Goal: Communication & Community: Answer question/provide support

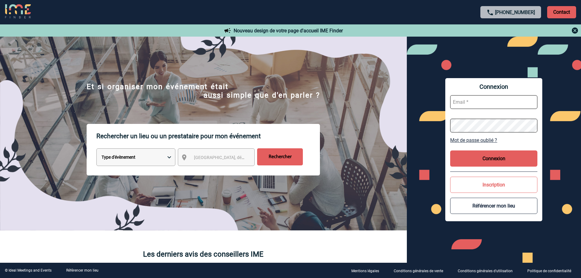
type input "broland@ime-groupe.com"
click at [475, 161] on button "Connexion" at bounding box center [493, 158] width 87 height 16
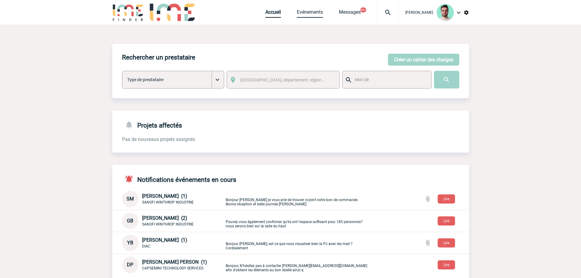
click at [300, 15] on link "Evénements" at bounding box center [310, 13] width 26 height 9
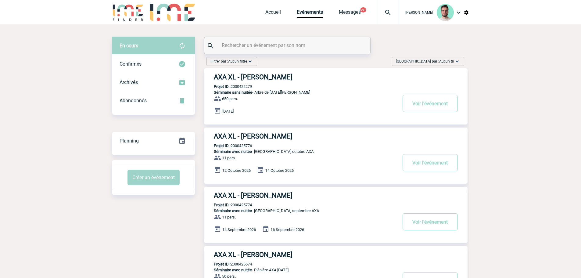
click at [244, 75] on h3 "AXA XL - Gwenaelle DUBREUIL" at bounding box center [305, 77] width 183 height 8
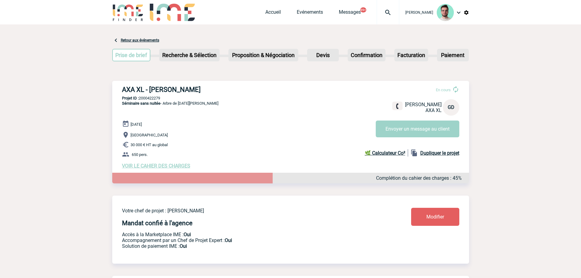
scroll to position [183, 0]
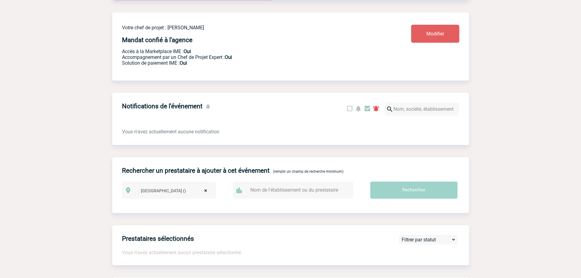
select select
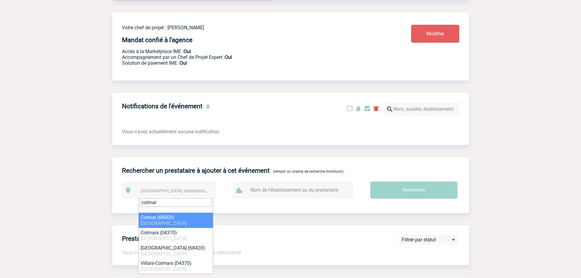
type input "colmar"
select select "19184"
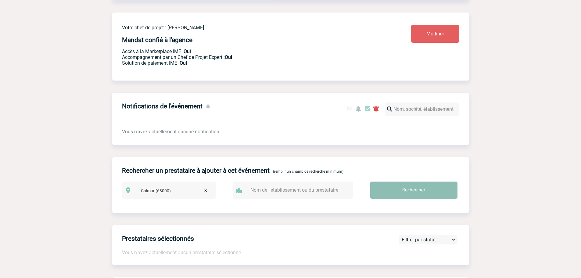
click at [409, 192] on input "Rechercher" at bounding box center [414, 190] width 87 height 17
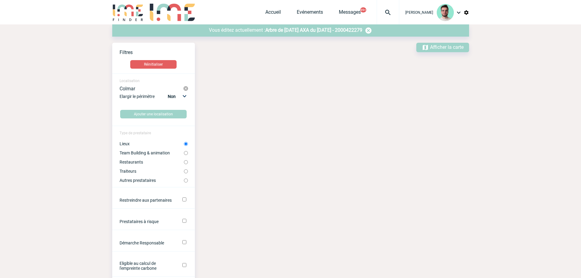
click at [129, 169] on label "Traiteurs" at bounding box center [152, 171] width 64 height 5
click at [184, 169] on input "Traiteurs" at bounding box center [186, 171] width 4 height 4
radio input "true"
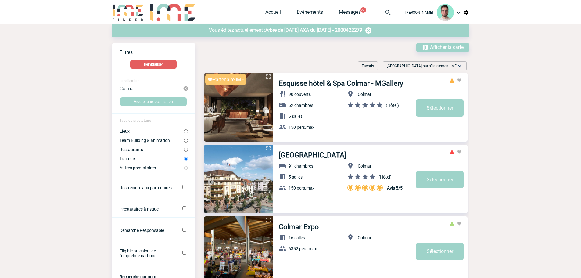
click at [132, 159] on label "Traiteurs" at bounding box center [152, 158] width 64 height 5
click at [184, 159] on input "Traiteurs" at bounding box center [186, 159] width 4 height 4
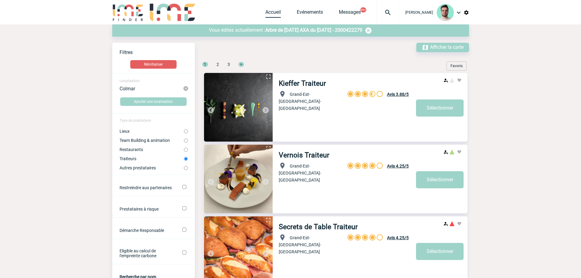
click at [266, 14] on link "Accueil" at bounding box center [274, 13] width 16 height 9
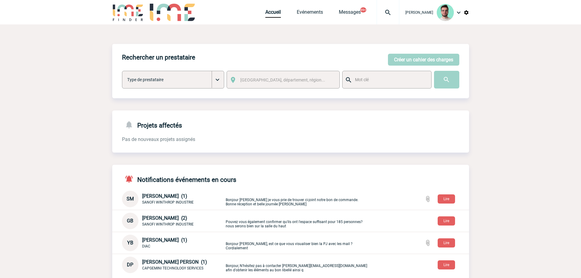
click at [382, 12] on img at bounding box center [388, 12] width 22 height 7
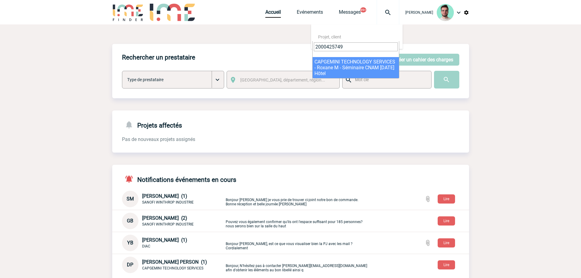
type input "2000425749"
select select "25250"
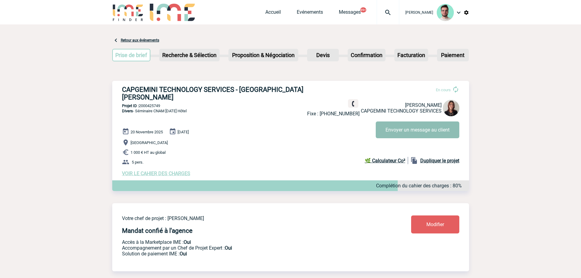
click at [431, 131] on button "Envoyer un message au client" at bounding box center [418, 129] width 84 height 17
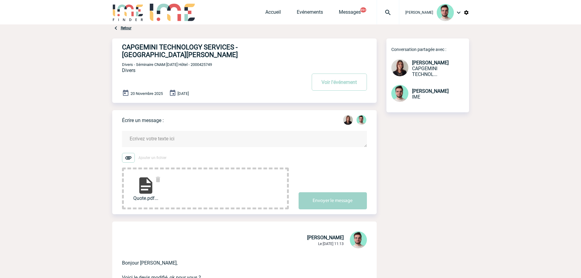
click at [183, 145] on form "Ajouter un fichier Quote.pdf... Envoyer le message" at bounding box center [249, 166] width 255 height 86
click at [183, 132] on textarea at bounding box center [244, 139] width 245 height 16
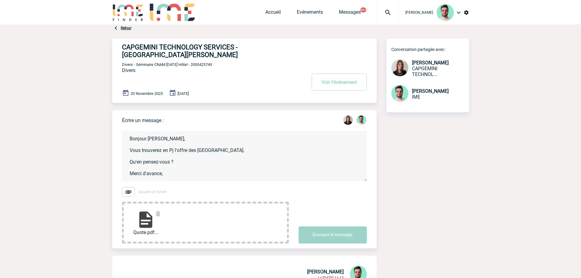
scroll to position [1, 0]
click at [251, 149] on textarea "Bonjour Roxane, Vous trouverez en Pj l'offre des Jardins du Marais. Qu'en pense…" at bounding box center [244, 156] width 245 height 50
paste textarea "https://www.lesjardinsdumarais.com/evenements-et-groupes"
type textarea "Bonjour Roxane, Vous trouverez en Pj l'offre des Jardins du Marais. https://www…"
click at [333, 226] on button "Envoyer le message" at bounding box center [333, 234] width 68 height 17
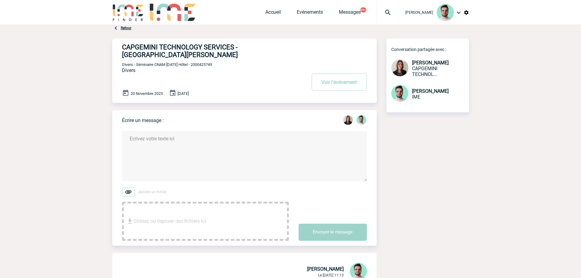
scroll to position [0, 0]
click at [212, 62] on span "Divers - Séminaire CNAM Novembre 2025 Hôtel - 2000425749" at bounding box center [167, 64] width 90 height 5
copy span "2000425749"
click at [215, 61] on div "CAPGEMINI TECHNOLOGY SERVICES - Roxane MAZET Voir l'événement Divers - Séminair…" at bounding box center [249, 68] width 255 height 60
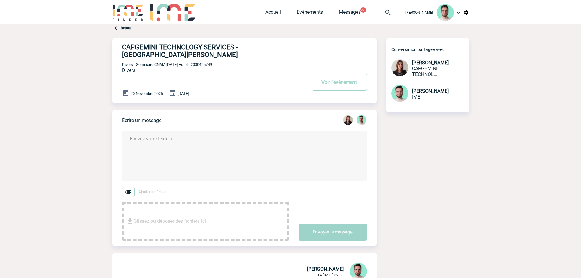
click at [212, 62] on span "Divers - Séminaire CNAM Novembre 2025 Hôtel - 2000425749" at bounding box center [167, 64] width 90 height 5
copy span "2000425749"
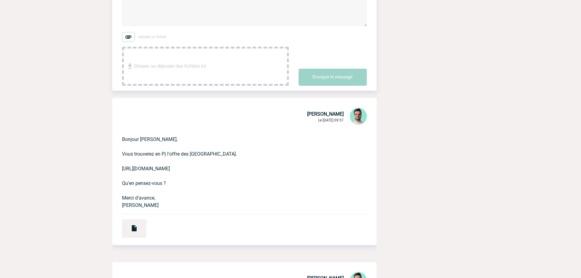
scroll to position [153, 0]
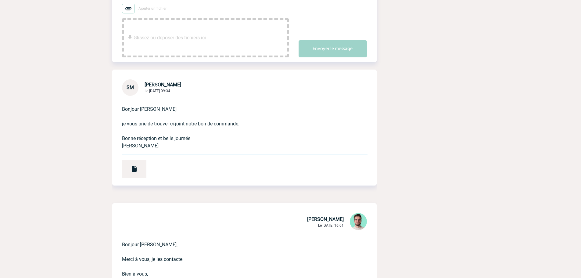
scroll to position [153, 0]
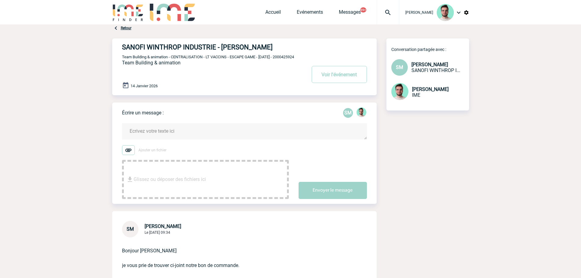
click at [168, 138] on textarea at bounding box center [244, 131] width 245 height 16
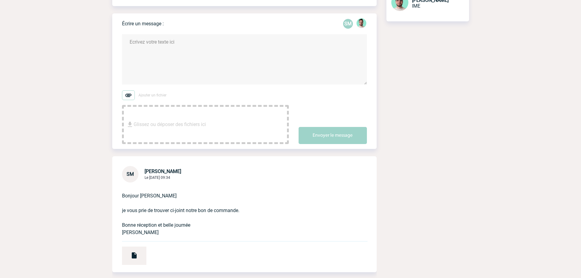
scroll to position [92, 0]
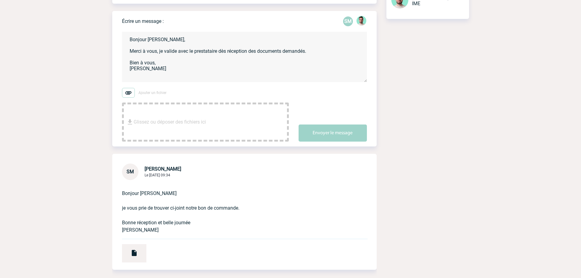
type textarea "Bonjour Sarah, Merci à vous, je valide avec le prestataire dès réception des do…"
drag, startPoint x: 336, startPoint y: 121, endPoint x: 336, endPoint y: 131, distance: 10.4
click at [336, 131] on div "Envoyer le message" at bounding box center [338, 127] width 78 height 27
click at [336, 131] on button "Envoyer le message" at bounding box center [333, 133] width 68 height 17
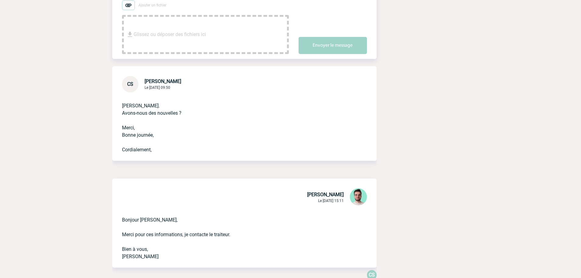
scroll to position [31, 0]
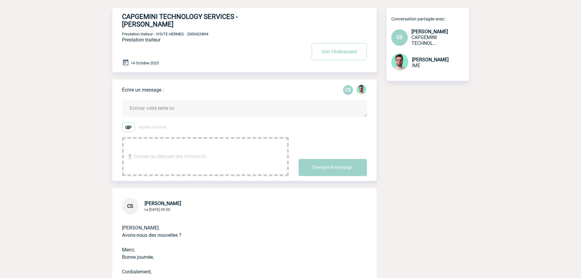
click at [166, 105] on textarea at bounding box center [244, 108] width 245 height 16
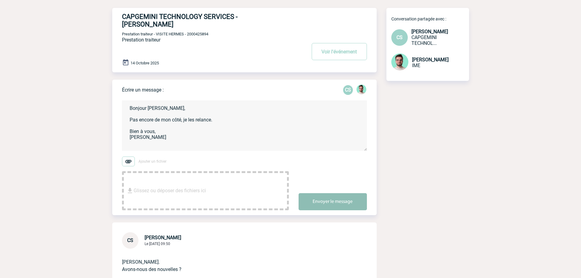
type textarea "Bonjour Cécile, Pas encore de mon côté, je les relance. Bien à vous, Benjamin"
click at [345, 193] on button "Envoyer le message" at bounding box center [333, 201] width 68 height 17
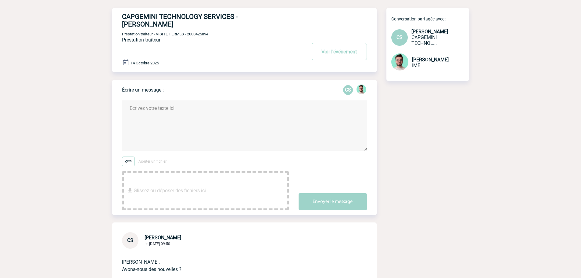
click at [199, 32] on span "Prestation traiteur - VISITE HERMES - 2000425894" at bounding box center [165, 34] width 86 height 5
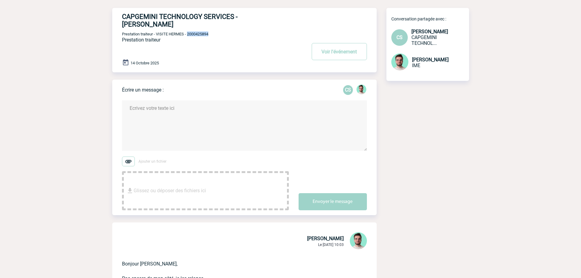
click at [199, 32] on span "Prestation traiteur - VISITE HERMES - 2000425894" at bounding box center [165, 34] width 86 height 5
copy span "2000425894"
click at [354, 47] on button "Voir l'événement" at bounding box center [339, 51] width 55 height 17
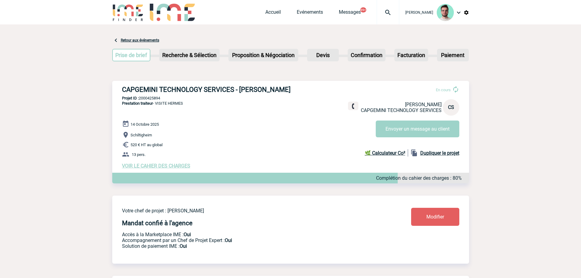
click at [162, 98] on p "Projet ID : 2000425894" at bounding box center [290, 98] width 357 height 5
click at [158, 98] on p "Projet ID : 2000425894" at bounding box center [290, 98] width 357 height 5
copy p "2000425894"
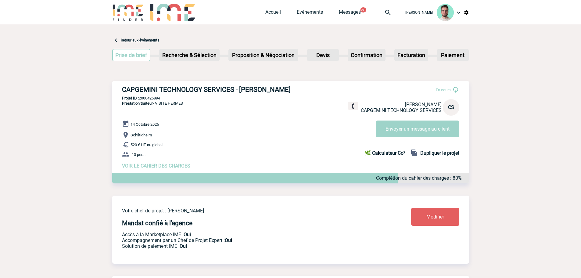
click at [268, 147] on p "520 € HT au global" at bounding box center [295, 144] width 347 height 7
click at [271, 11] on link "Accueil" at bounding box center [274, 13] width 16 height 9
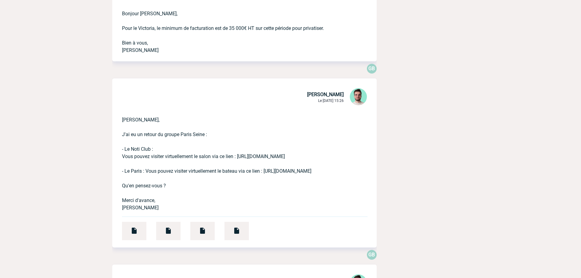
scroll to position [427, 0]
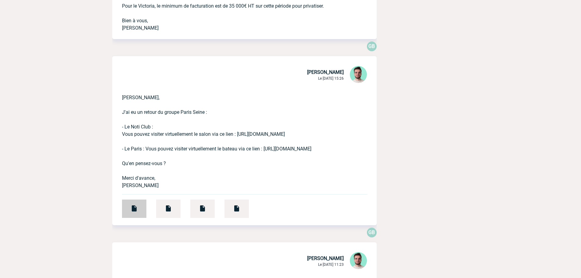
click at [134, 212] on img at bounding box center [134, 208] width 7 height 7
click at [217, 212] on div "Geoffroy, J'ai eu un retour du groupe Paris Seine : - Le Noti Club : Vous pouve…" at bounding box center [244, 154] width 265 height 141
click at [196, 207] on div at bounding box center [202, 209] width 24 height 18
click at [138, 213] on div at bounding box center [134, 209] width 24 height 18
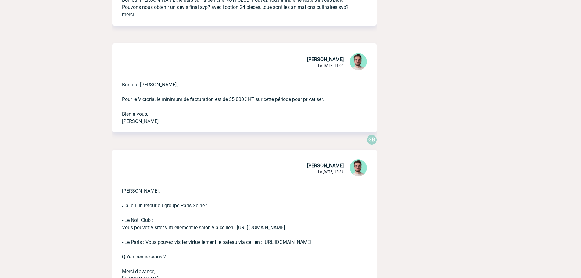
scroll to position [397, 0]
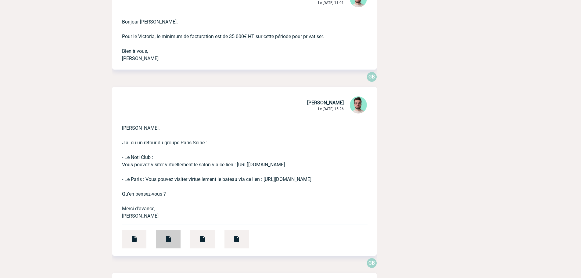
click at [169, 234] on div at bounding box center [168, 239] width 24 height 18
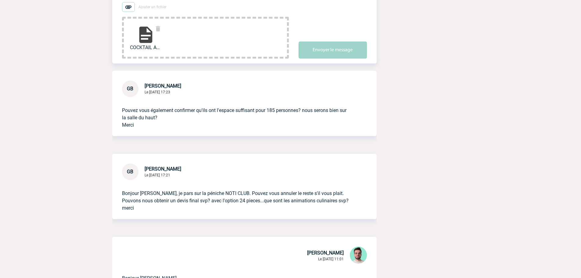
scroll to position [89, 0]
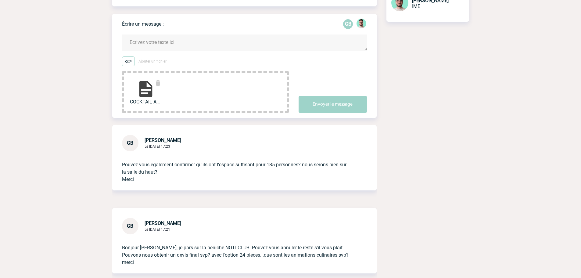
click at [167, 47] on textarea at bounding box center [244, 42] width 245 height 16
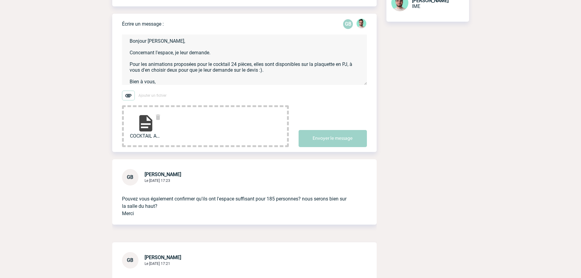
scroll to position [7, 0]
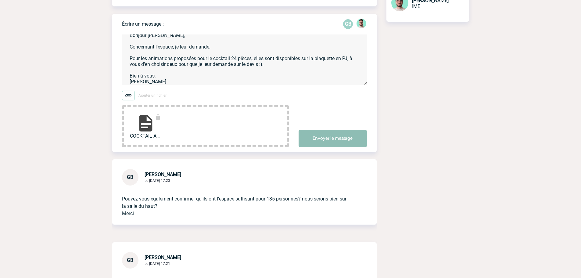
type textarea "Bonjour Geoffroy, Concernant l'espace, je leur demande. Pour les animations pro…"
click at [344, 141] on button "Envoyer le message" at bounding box center [333, 138] width 68 height 17
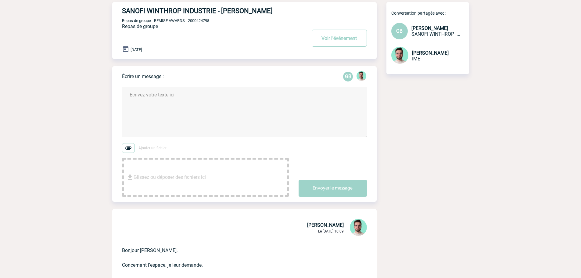
scroll to position [4, 0]
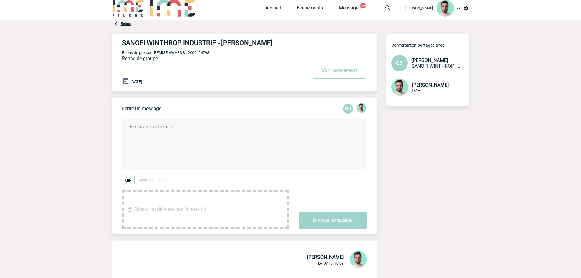
click at [201, 55] on span "Repas de groupe - REMISE AWARDS - 2000424798" at bounding box center [165, 52] width 87 height 5
copy span "2000424798"
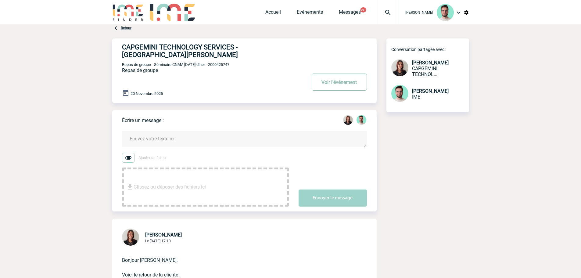
click at [345, 76] on button "Voir l'événement" at bounding box center [339, 82] width 55 height 17
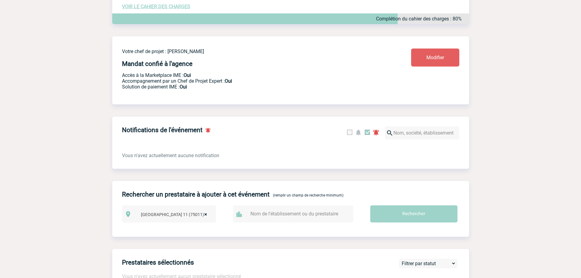
scroll to position [214, 0]
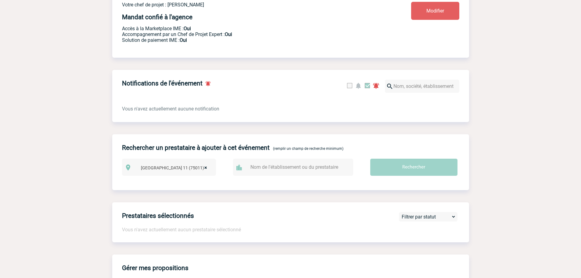
click at [423, 152] on div "Rechercher un prestataire à ajouter à cet événement (remplir un champ de recher…" at bounding box center [290, 157] width 357 height 46
click at [423, 159] on input "Rechercher" at bounding box center [414, 167] width 87 height 17
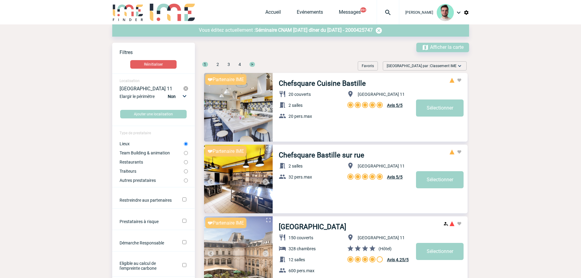
click at [138, 153] on label "Team Building & animation" at bounding box center [152, 152] width 64 height 5
click at [184, 153] on input "Team Building & animation" at bounding box center [186, 153] width 4 height 4
radio input "true"
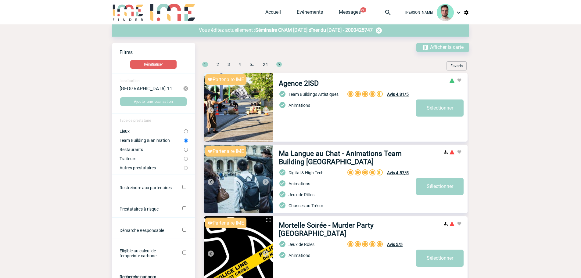
click at [147, 130] on label "Lieux" at bounding box center [152, 131] width 64 height 5
click at [184, 130] on input "Lieux" at bounding box center [186, 131] width 4 height 4
radio input "true"
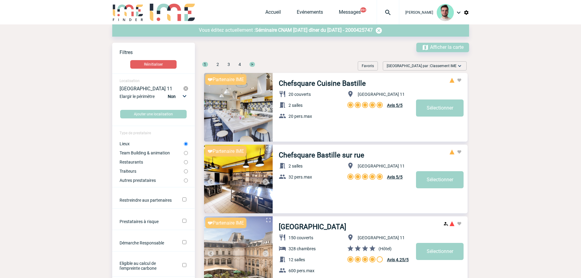
click at [325, 84] on link "Chefsquare Cuisine Bastille" at bounding box center [322, 83] width 87 height 8
click at [294, 30] on span "Séminaire CNAM Novembre 2025 dîner du 20 Novembre 2025 - 2000425747" at bounding box center [314, 30] width 118 height 6
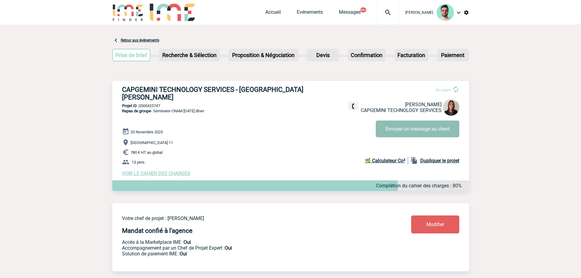
click at [406, 121] on button "Envoyer un message au client" at bounding box center [418, 129] width 84 height 17
click at [415, 132] on button "Envoyer un message au client" at bounding box center [418, 129] width 84 height 17
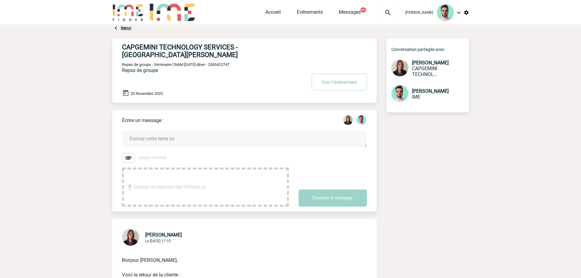
click at [143, 135] on textarea at bounding box center [244, 139] width 245 height 16
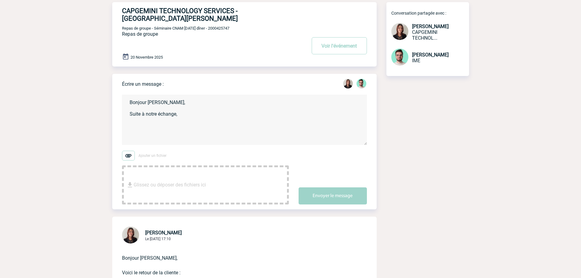
scroll to position [31, 0]
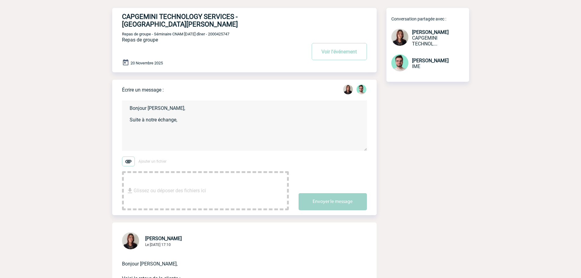
click at [190, 116] on textarea "Bonjour Roxane, Suite à notre échange," at bounding box center [244, 125] width 245 height 50
click at [183, 110] on textarea "Bonjour Roxane, Suite à notre échange," at bounding box center [244, 125] width 245 height 50
click at [183, 113] on textarea "Bonjour Roxane, Suite à notre échange," at bounding box center [244, 125] width 245 height 50
paste textarea "https://chefsquare.fr/events/privatisation.html"
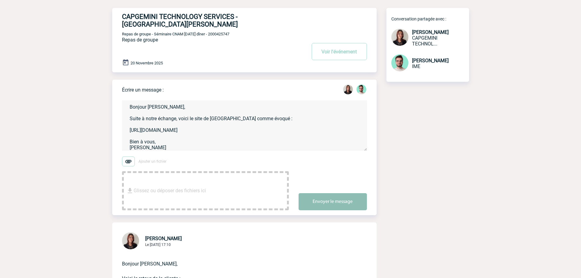
type textarea "Bonjour Roxane, Suite à notre échange, voici le site de Chefsquare comme évoqué…"
click at [330, 195] on button "Envoyer le message" at bounding box center [333, 201] width 68 height 17
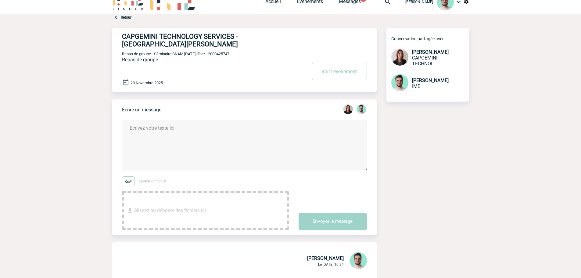
scroll to position [0, 0]
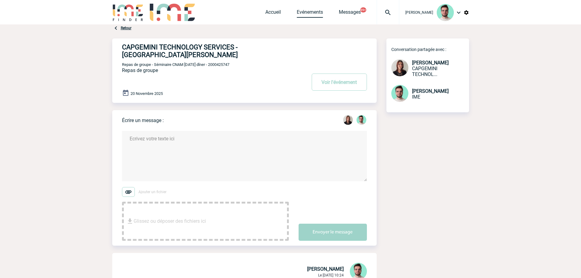
click at [319, 14] on link "Evénements" at bounding box center [310, 13] width 26 height 9
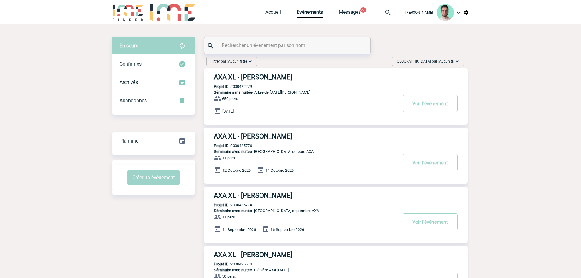
click at [254, 44] on input "text" at bounding box center [288, 45] width 136 height 9
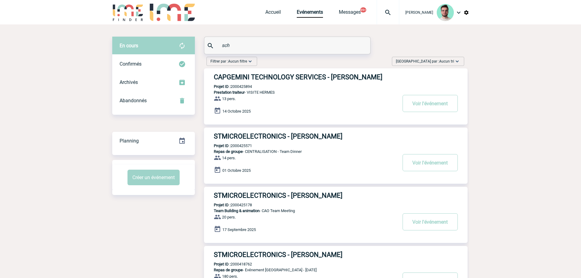
type input "sch"
drag, startPoint x: 270, startPoint y: 79, endPoint x: 266, endPoint y: 79, distance: 4.0
click at [270, 79] on h3 "CAPGEMINI TECHNOLOGY SERVICES - [PERSON_NAME]" at bounding box center [305, 77] width 183 height 8
click at [251, 87] on p "Projet ID : 2000425894" at bounding box center [228, 86] width 48 height 5
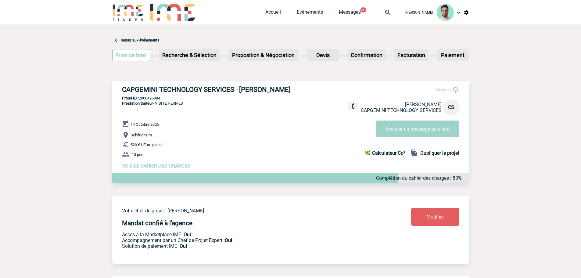
click at [150, 97] on p "Projet ID : 2000425894" at bounding box center [290, 98] width 357 height 5
copy p "2000425894"
click at [193, 89] on h3 "CAPGEMINI TECHNOLOGY SERVICES - Cécile SCHUCK" at bounding box center [213, 90] width 183 height 8
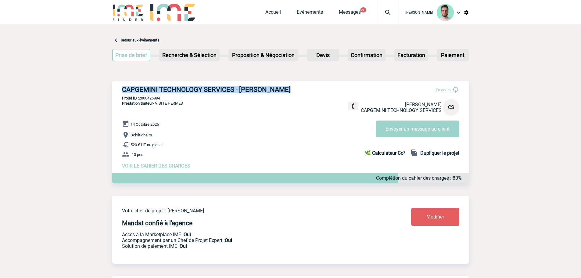
click at [193, 89] on h3 "CAPGEMINI TECHNOLOGY SERVICES - Cécile SCHUCK" at bounding box center [213, 90] width 183 height 8
copy div "CAPGEMINI TECHNOLOGY SERVICES - Cécile SCHUCK"
drag, startPoint x: 146, startPoint y: 103, endPoint x: 149, endPoint y: 100, distance: 4.2
click at [146, 103] on span "Prestation traiteur" at bounding box center [137, 103] width 31 height 5
click at [149, 99] on p "Projet ID : 2000425894" at bounding box center [290, 98] width 357 height 5
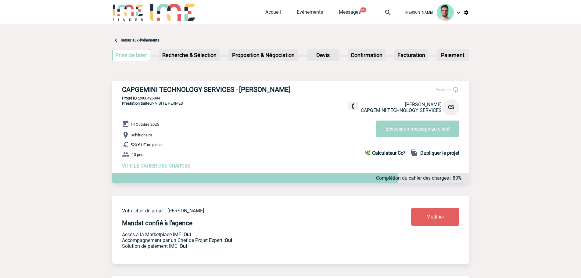
click at [149, 99] on p "Projet ID : 2000425894" at bounding box center [290, 98] width 357 height 5
copy p "2000425894"
click at [388, 9] on img at bounding box center [388, 12] width 22 height 7
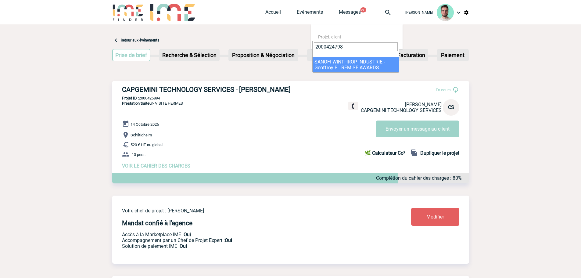
type input "2000424798"
select select "24299"
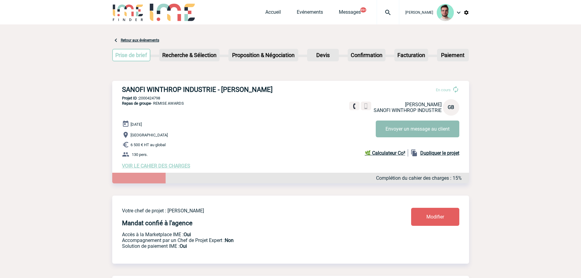
click at [422, 130] on button "Envoyer un message au client" at bounding box center [418, 129] width 84 height 17
click at [268, 14] on link "Accueil" at bounding box center [274, 13] width 16 height 9
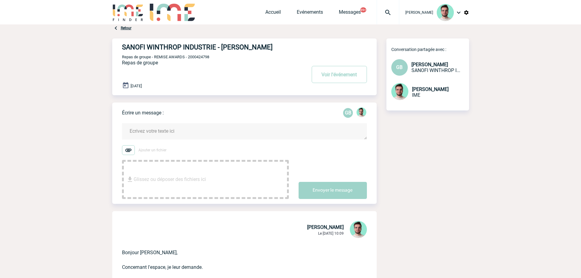
click at [208, 128] on textarea at bounding box center [244, 131] width 245 height 16
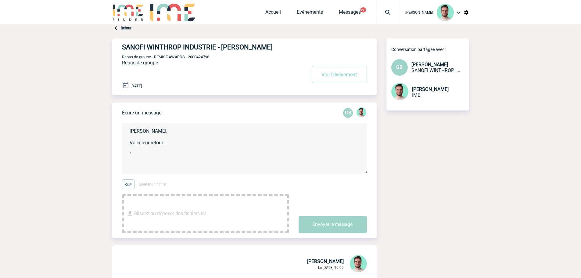
paste textarea "Je vous confirme que les clients seront principalement en haut. Nous avons pour…"
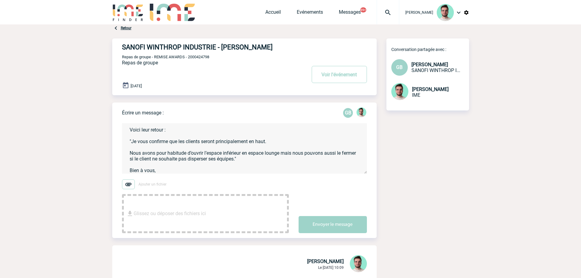
scroll to position [19, 0]
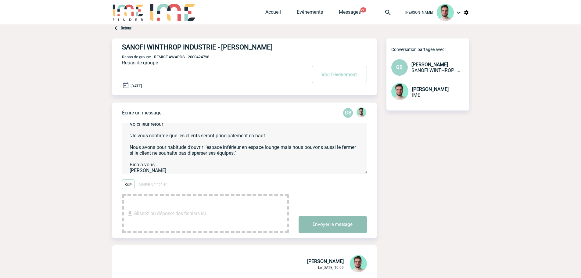
type textarea "[PERSON_NAME], Voici leur retour : "Je vous confirme que les clients seront pri…"
click at [353, 221] on button "Envoyer le message" at bounding box center [333, 224] width 68 height 17
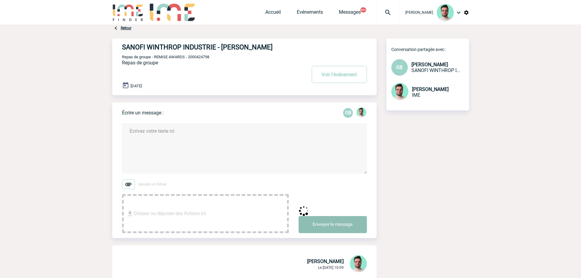
scroll to position [0, 0]
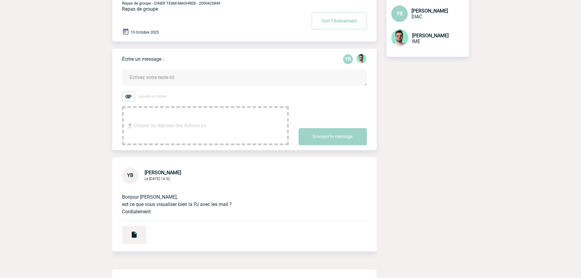
scroll to position [122, 0]
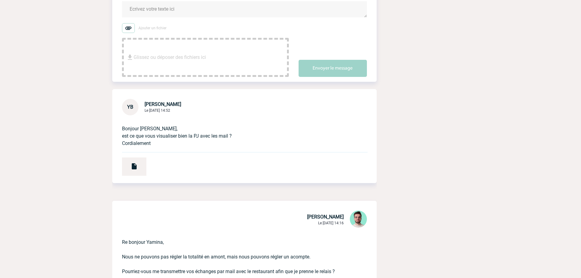
click at [184, 13] on textarea at bounding box center [244, 9] width 245 height 16
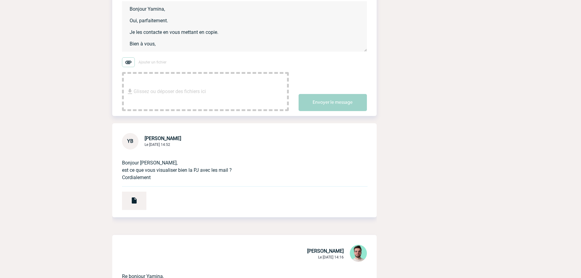
scroll to position [1, 0]
type textarea "Bonjour Yamina, Oui, parfaitement. Je les contacte en vous mettant en copie. Bi…"
click at [330, 105] on button "Envoyer le message" at bounding box center [333, 102] width 68 height 17
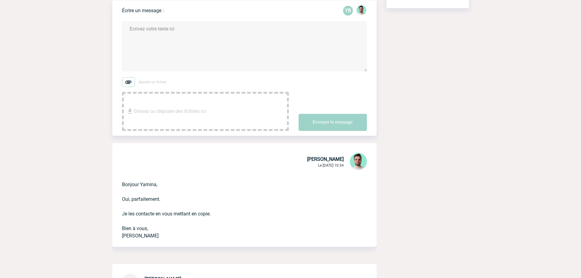
scroll to position [0, 0]
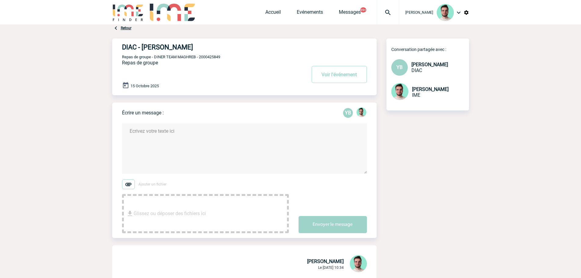
click at [215, 59] on span "Repas de groupe - DINER TEAM MAGHREB - 2000425849" at bounding box center [171, 57] width 98 height 5
copy span "2000425849"
click at [212, 57] on span "Repas de groupe - DINER TEAM MAGHREB - 2000425849" at bounding box center [171, 57] width 98 height 5
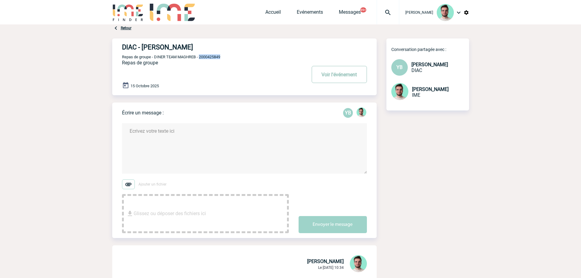
click at [353, 76] on button "Voir l'événement" at bounding box center [339, 74] width 55 height 17
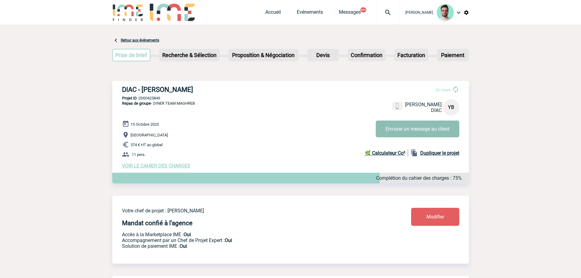
click at [421, 133] on button "Envoyer un message au client" at bounding box center [418, 129] width 84 height 17
click at [155, 96] on div "DIAC - Yamina BENAMARA En cours Yamina BENAMARA DIAC YB Envoyer un message au c…" at bounding box center [290, 127] width 357 height 93
copy p "2000425849"
click at [392, 124] on button "Envoyer un message au client" at bounding box center [418, 129] width 84 height 17
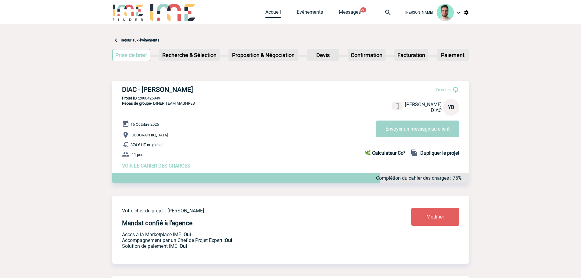
click at [266, 11] on link "Accueil" at bounding box center [274, 13] width 16 height 9
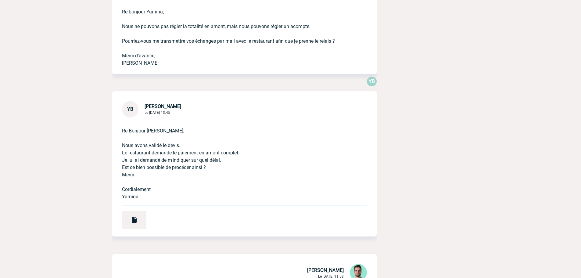
scroll to position [488, 0]
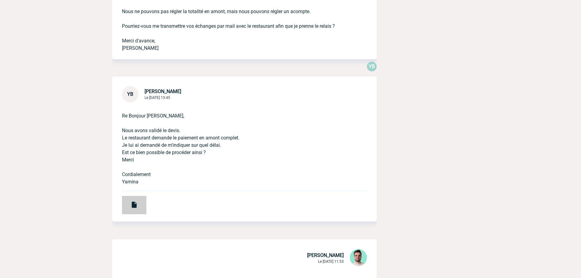
click at [143, 201] on div at bounding box center [134, 205] width 24 height 18
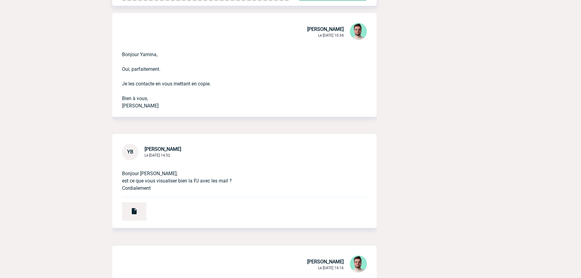
scroll to position [122, 0]
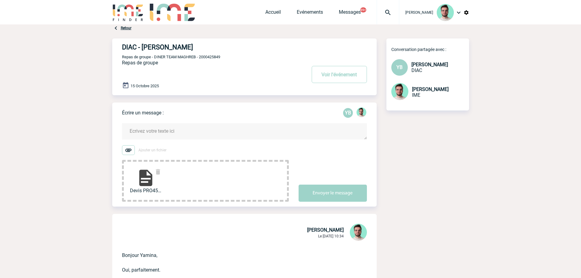
click at [186, 137] on textarea at bounding box center [244, 131] width 245 height 16
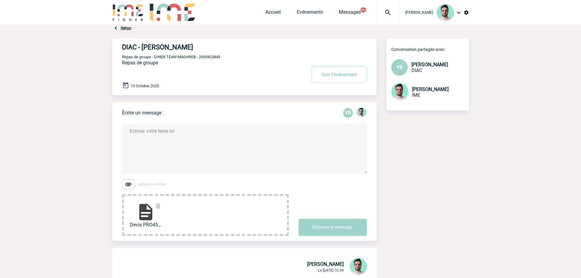
type textarea "B"
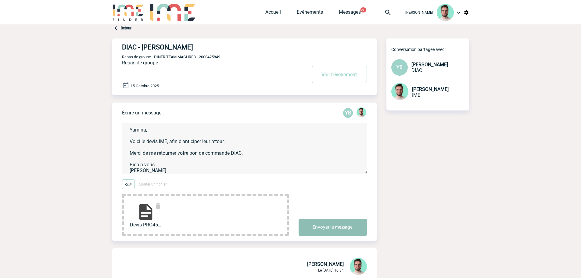
type textarea "Yamina, Voici le devis IME, afin d'anticiper leur retour. Merci de me retourner…"
click at [316, 232] on button "Envoyer le message" at bounding box center [333, 227] width 68 height 17
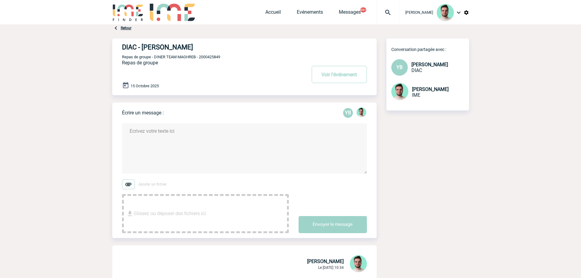
scroll to position [0, 0]
click at [216, 56] on span "Repas de groupe - DINER TEAM MAGHREB - 2000425849" at bounding box center [171, 57] width 98 height 5
copy span "2000425849"
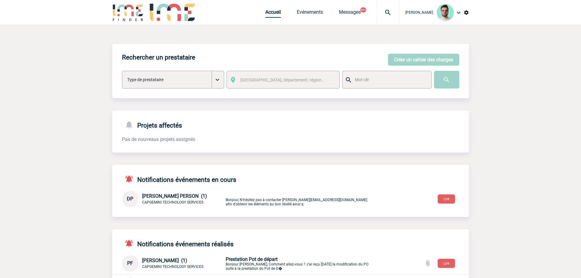
click at [272, 16] on link "Accueil" at bounding box center [274, 13] width 16 height 9
click at [300, 13] on link "Evénements" at bounding box center [310, 13] width 26 height 9
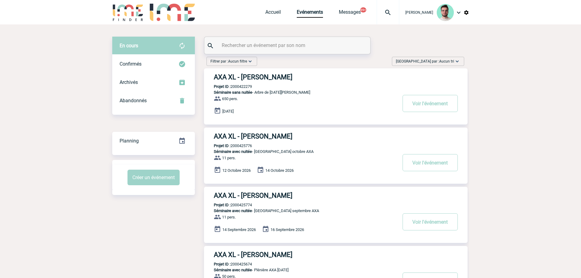
click at [293, 42] on input "text" at bounding box center [288, 45] width 136 height 9
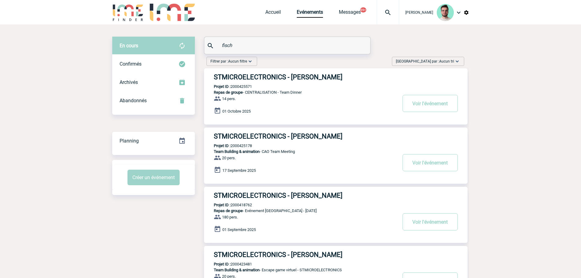
type input "fisch"
click at [248, 204] on p "Projet ID : 2000418762" at bounding box center [228, 205] width 48 height 5
click at [248, 207] on p "Projet ID : 2000418762" at bounding box center [228, 205] width 48 height 5
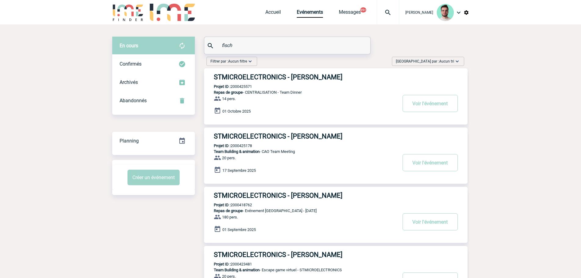
copy p "2000418762"
click at [264, 197] on h3 "STMICROELECTRONICS - Aline FISCHER" at bounding box center [305, 196] width 183 height 8
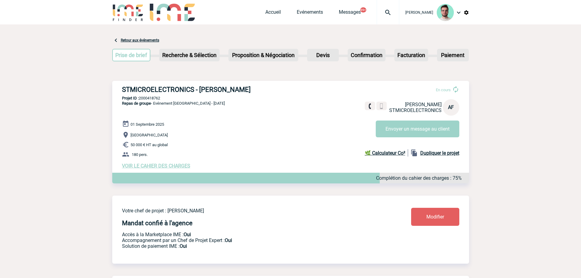
click at [157, 99] on p "Projet ID : 2000418762" at bounding box center [290, 98] width 357 height 5
copy p "2000418762"
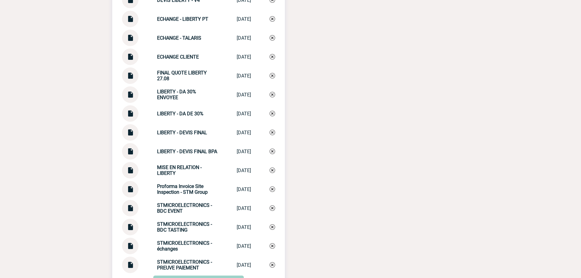
scroll to position [1027, 0]
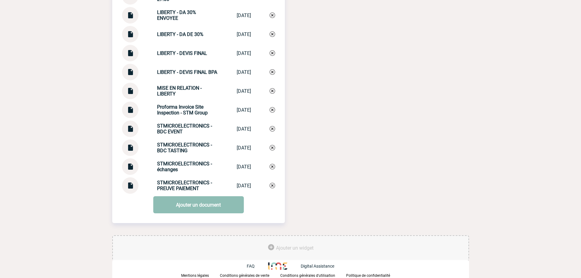
click at [183, 205] on link "Ajouter un document" at bounding box center [198, 204] width 91 height 17
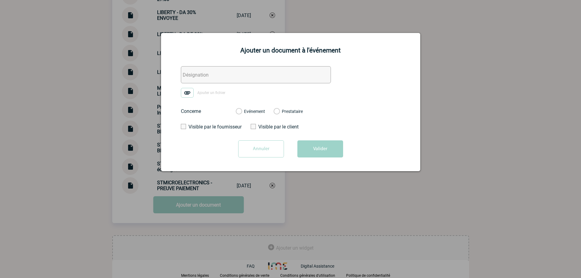
click at [193, 92] on img at bounding box center [187, 93] width 13 height 10
click at [0, 0] on input "Ajouter un fichier" at bounding box center [0, 0] width 0 height 0
click at [216, 74] on input "text" at bounding box center [256, 74] width 150 height 17
paste input "LIBERTY - FACTURE FINALE"
type input "LIBERTY - FACTURE FINALE"
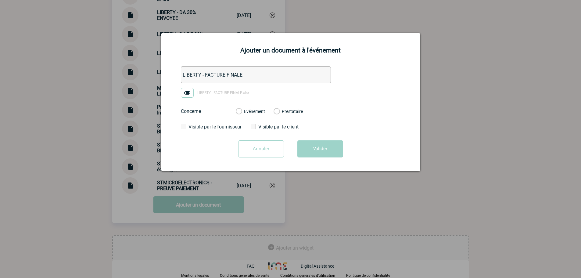
click at [248, 115] on div "Evénement Prestataire" at bounding box center [269, 111] width 77 height 16
click at [242, 112] on label "Evénement" at bounding box center [239, 111] width 6 height 5
click at [0, 0] on input "Evénement" at bounding box center [0, 0] width 0 height 0
click at [321, 151] on button "Valider" at bounding box center [321, 148] width 46 height 17
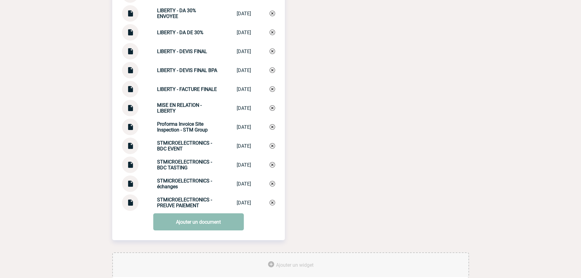
click at [198, 222] on link "Ajouter un document" at bounding box center [198, 221] width 91 height 17
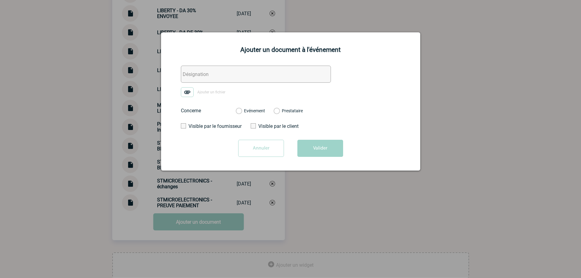
click at [233, 76] on input "text" at bounding box center [256, 74] width 150 height 17
type input "0. ECHANGE LIBERTY/CLIENTE POST EVENT"
click at [218, 93] on span "Ajouter un fichier" at bounding box center [211, 93] width 28 height 4
click at [0, 0] on input "Ajouter un fichier" at bounding box center [0, 0] width 0 height 0
click at [242, 111] on label "Evénement" at bounding box center [239, 111] width 6 height 5
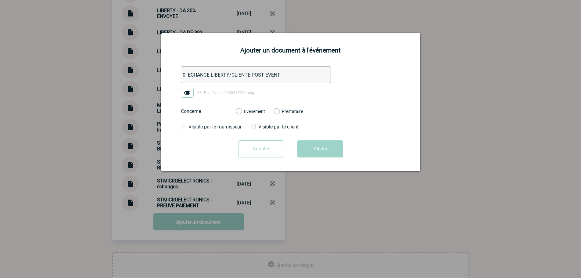
click at [0, 0] on input "Evénement" at bounding box center [0, 0] width 0 height 0
click at [329, 155] on button "Valider" at bounding box center [321, 148] width 46 height 17
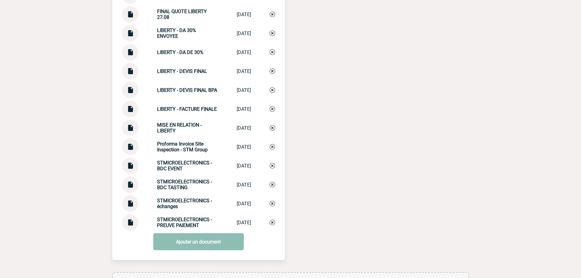
click at [201, 237] on link "Ajouter un document" at bounding box center [198, 241] width 91 height 17
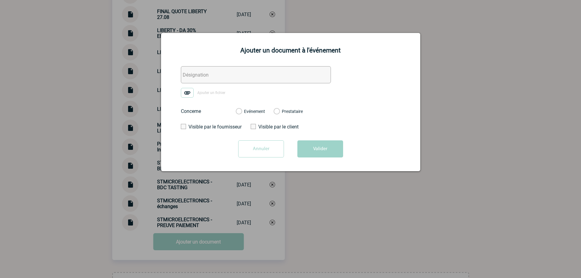
click at [230, 81] on input "text" at bounding box center [256, 74] width 150 height 17
type input "0. ECHANGE CLIENTES POST EVENT"
click at [202, 89] on label "Ajouter un fichier" at bounding box center [205, 93] width 49 height 10
click at [0, 0] on input "Ajouter un fichier" at bounding box center [0, 0] width 0 height 0
click at [242, 112] on label "Evénement" at bounding box center [239, 111] width 6 height 5
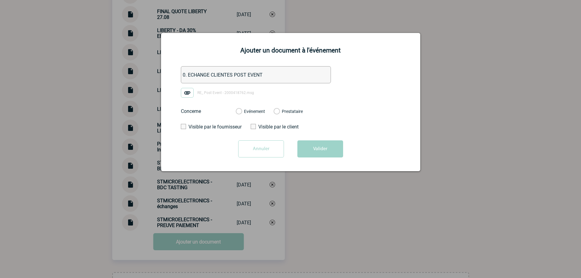
click at [0, 0] on input "Evénement" at bounding box center [0, 0] width 0 height 0
click at [334, 148] on button "Valider" at bounding box center [321, 148] width 46 height 17
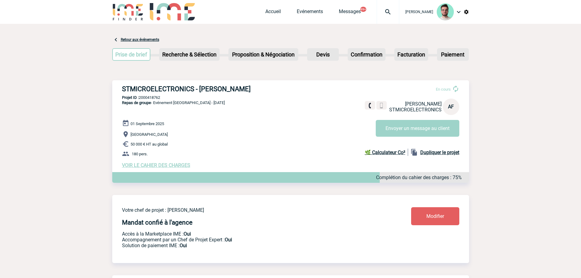
scroll to position [0, 0]
click at [387, 8] on div at bounding box center [388, 12] width 23 height 24
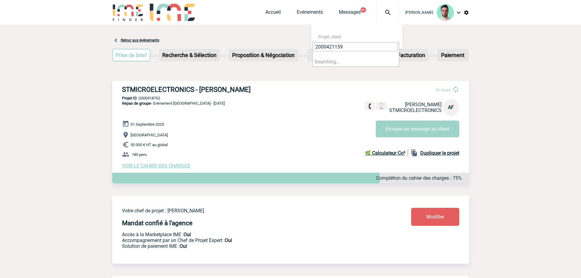
type input "2000421159"
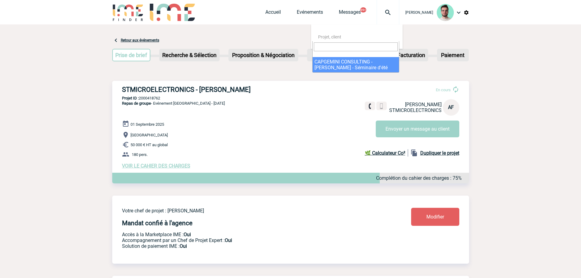
select select "20660"
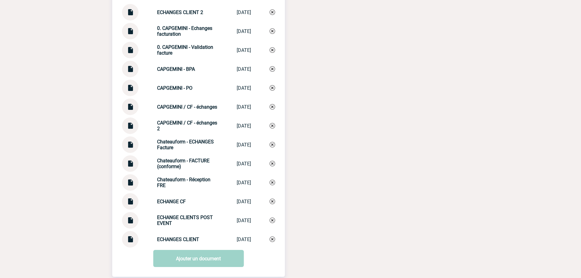
scroll to position [723, 0]
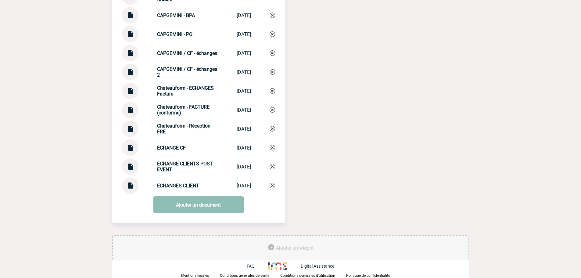
click at [184, 206] on link "Ajouter un document" at bounding box center [198, 204] width 91 height 17
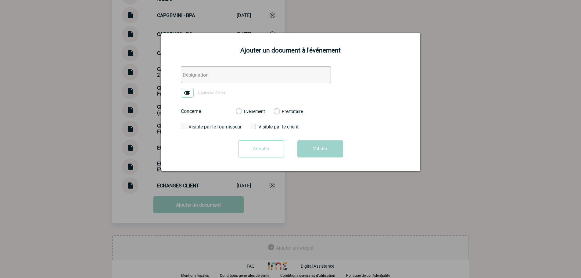
click at [191, 95] on img at bounding box center [187, 93] width 13 height 10
click at [0, 0] on input "Ajouter un fichier" at bounding box center [0, 0] width 0 height 0
click at [227, 78] on input "text" at bounding box center [256, 74] width 150 height 17
type input "PO COMPLEMENTAIRE"
click at [242, 111] on label "Evénement" at bounding box center [239, 111] width 6 height 5
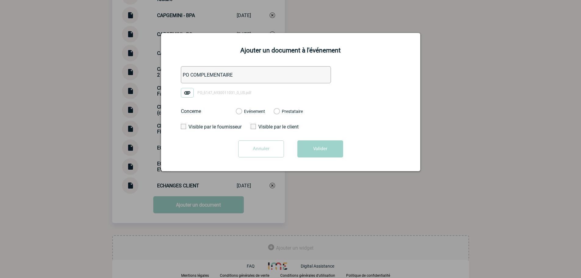
click at [0, 0] on input "Evénement" at bounding box center [0, 0] width 0 height 0
click at [345, 155] on div "Annuler Valider" at bounding box center [291, 151] width 244 height 22
click at [316, 149] on button "Valider" at bounding box center [321, 148] width 46 height 17
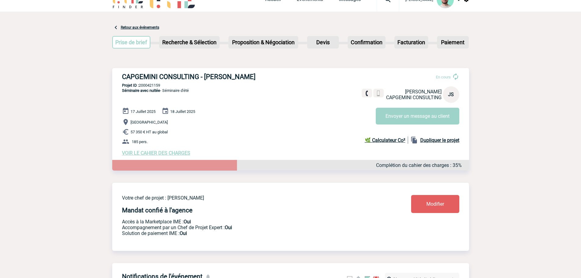
scroll to position [0, 0]
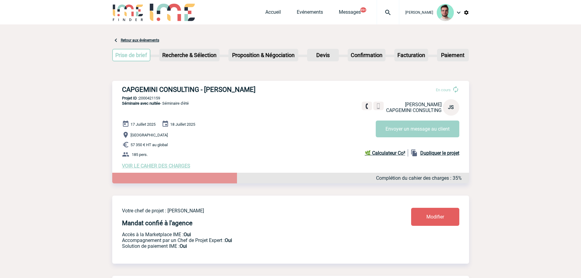
drag, startPoint x: 148, startPoint y: 102, endPoint x: 149, endPoint y: 99, distance: 3.6
click at [148, 102] on div "CAPGEMINI CONSULTING - Jérémie SUSCILLON En cours Jérémie SUSCILLON CAPGEMINI C…" at bounding box center [290, 127] width 357 height 93
click at [150, 98] on p "Projet ID : 2000421159" at bounding box center [290, 98] width 357 height 5
copy p "2000421159"
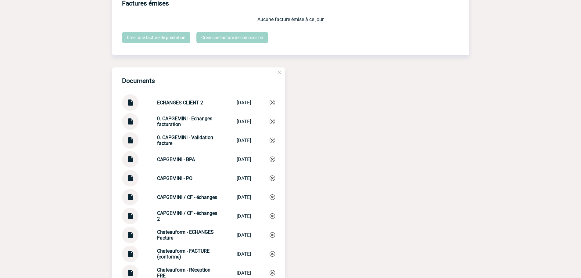
scroll to position [577, 0]
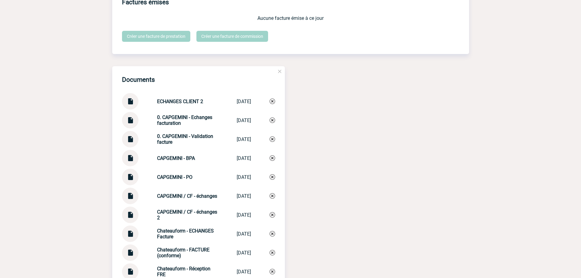
click at [134, 180] on div at bounding box center [130, 177] width 16 height 16
click at [130, 179] on img at bounding box center [130, 175] width 8 height 12
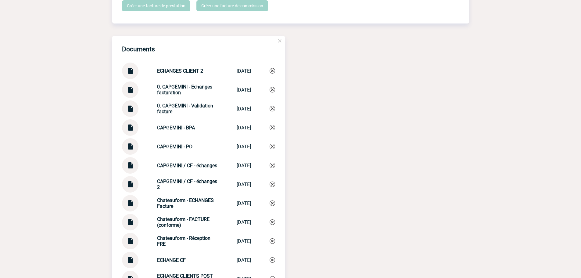
click at [131, 226] on img at bounding box center [130, 220] width 8 height 12
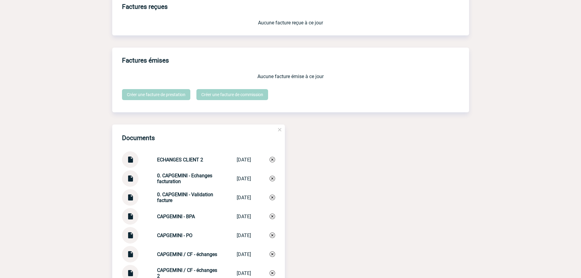
scroll to position [742, 0]
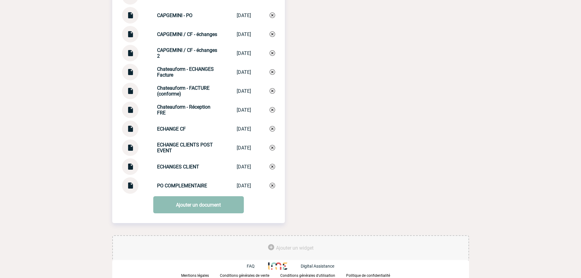
click at [211, 203] on link "Ajouter un document" at bounding box center [198, 204] width 91 height 17
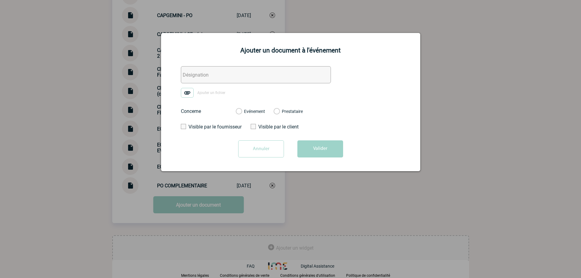
click at [221, 88] on form "Ajouter un fichier Concerne Evénement Prestataire Visible par le fournisseur Vi…" at bounding box center [291, 114] width 244 height 96
click at [223, 72] on input "text" at bounding box center [256, 74] width 150 height 17
type input "MAIL FACTU INTERNE"
click at [225, 89] on label "Ajouter un fichier" at bounding box center [205, 93] width 49 height 10
click at [0, 0] on input "Ajouter un fichier" at bounding box center [0, 0] width 0 height 0
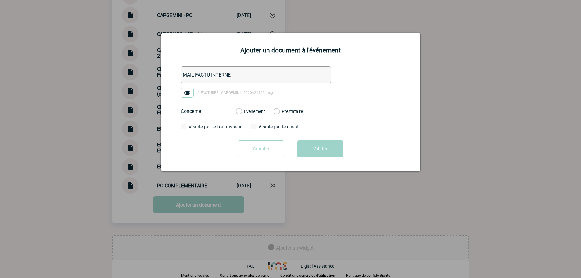
click at [242, 110] on label "Evénement" at bounding box center [239, 111] width 6 height 5
click at [0, 0] on input "Evénement" at bounding box center [0, 0] width 0 height 0
click at [318, 151] on button "Valider" at bounding box center [321, 148] width 46 height 17
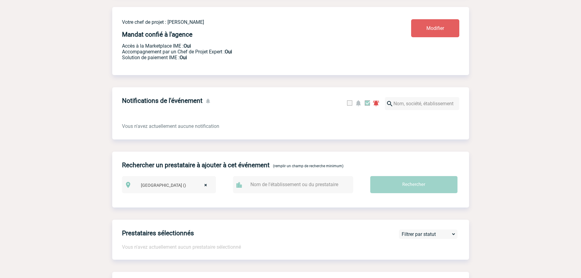
scroll to position [0, 0]
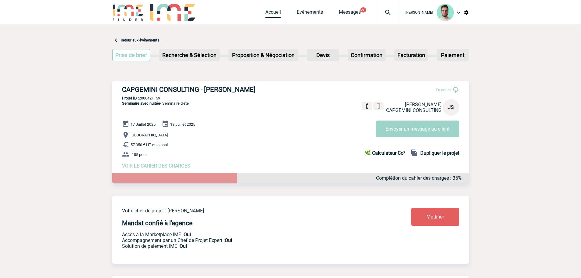
click at [273, 13] on link "Accueil" at bounding box center [274, 13] width 16 height 9
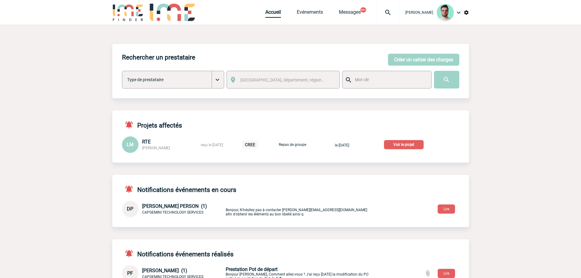
click at [399, 147] on p "Voir le projet" at bounding box center [404, 144] width 40 height 9
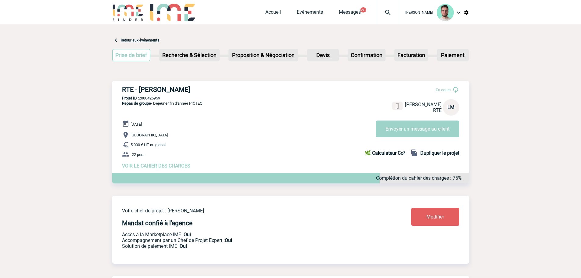
click at [167, 163] on div "[DATE] [GEOGRAPHIC_DATA] 5 000 € HT au global 22 pers. VOIR LE CAHIER DES CHARG…" at bounding box center [295, 144] width 347 height 49
click at [167, 165] on span "VOIR LE CAHIER DES CHARGES" at bounding box center [156, 166] width 68 height 6
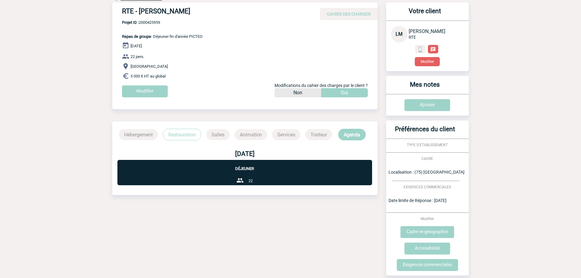
scroll to position [73, 0]
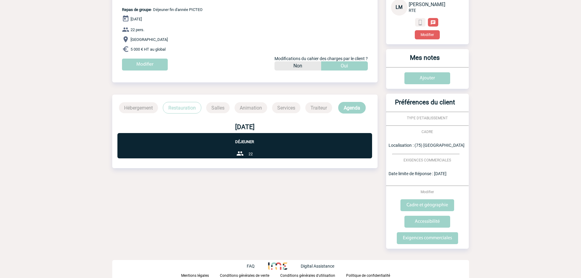
click at [168, 107] on p "Restauration" at bounding box center [182, 108] width 38 height 12
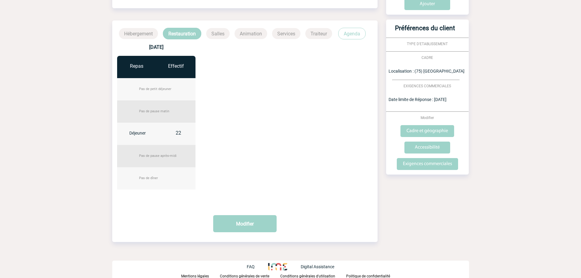
scroll to position [0, 0]
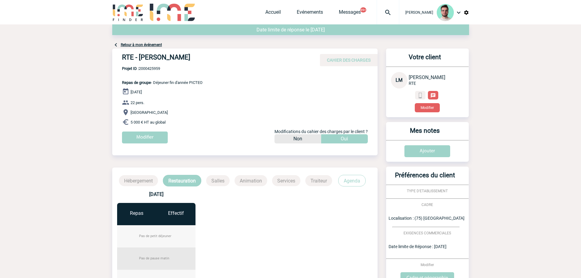
click at [146, 40] on div "Date limite de réponse le [DATE]" at bounding box center [290, 32] width 357 height 17
click at [145, 45] on link "Retour à mon événement" at bounding box center [141, 45] width 41 height 4
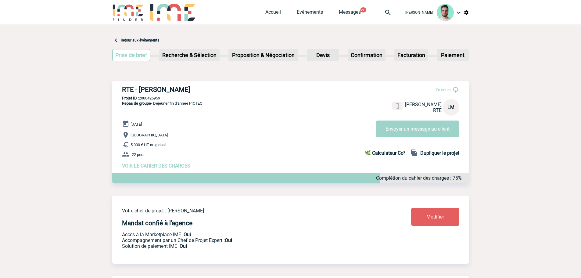
click at [165, 92] on h3 "RTE - [PERSON_NAME]" at bounding box center [213, 90] width 183 height 8
click at [165, 92] on h3 "RTE - Lydie MATABISHI" at bounding box center [213, 90] width 183 height 8
copy div "RTE - Lydie MATABISHI"
click at [148, 97] on p "Projet ID : 2000425959" at bounding box center [290, 98] width 357 height 5
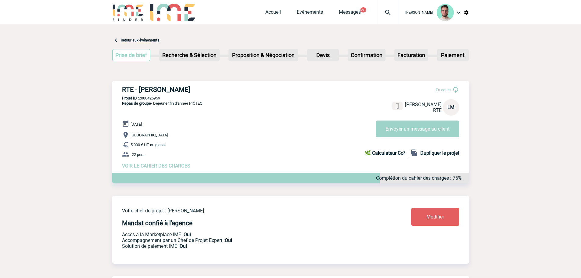
click at [148, 97] on p "Projet ID : 2000425959" at bounding box center [290, 98] width 357 height 5
copy p "2000425959"
click at [426, 129] on button "Envoyer un message au client" at bounding box center [418, 129] width 84 height 17
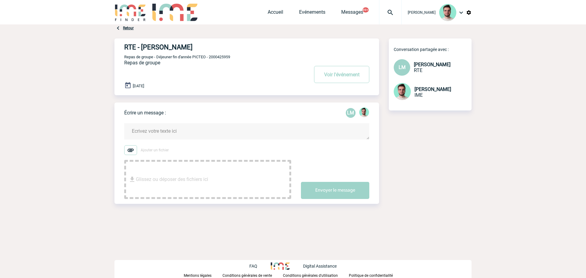
click at [199, 125] on textarea at bounding box center [246, 131] width 245 height 16
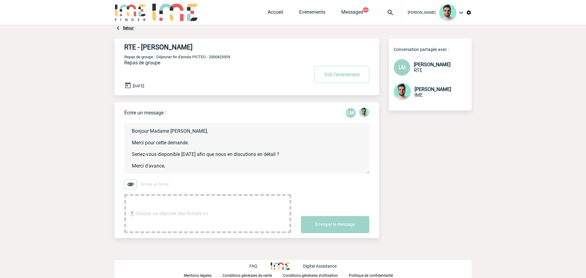
scroll to position [1, 0]
type textarea "Bonjour Madame Matabishi, Merci pour cette demande. Seriez-vous disponible aujo…"
click at [343, 222] on button "Envoyer le message" at bounding box center [335, 224] width 68 height 17
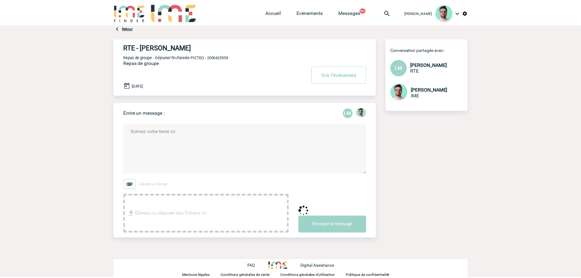
scroll to position [0, 0]
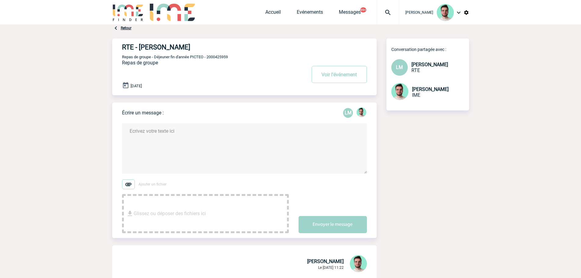
click at [224, 58] on span "Repas de groupe - Déjeuner fin d'année PICTEO - 2000425959" at bounding box center [175, 57] width 106 height 5
copy span "2000425959"
click at [266, 16] on link "Accueil" at bounding box center [274, 13] width 16 height 9
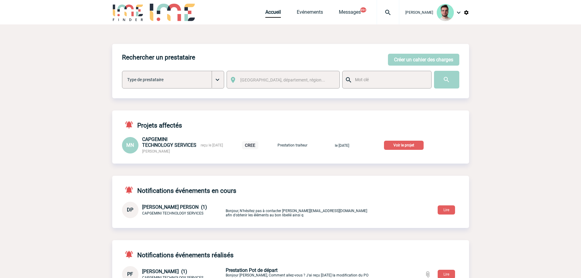
click at [268, 18] on div "Accueil Evénements Messages 99+ Projet, client Projet, client" at bounding box center [333, 12] width 134 height 24
click at [269, 16] on link "Accueil" at bounding box center [274, 13] width 16 height 9
click at [267, 13] on link "Accueil" at bounding box center [274, 13] width 16 height 9
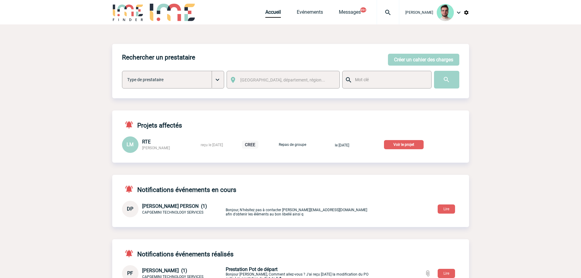
click at [415, 141] on p "Voir le projet" at bounding box center [404, 144] width 40 height 9
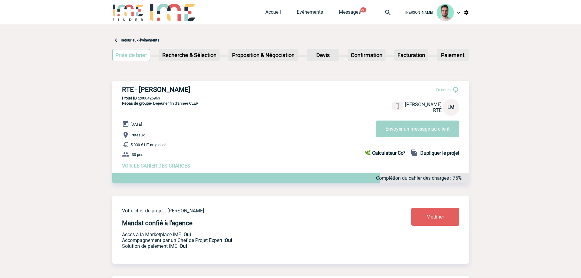
click at [172, 169] on span "VOIR LE CAHIER DES CHARGES" at bounding box center [156, 166] width 68 height 6
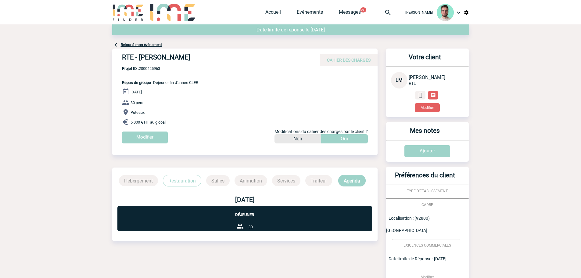
click at [155, 45] on link "Retour à mon événement" at bounding box center [141, 45] width 41 height 4
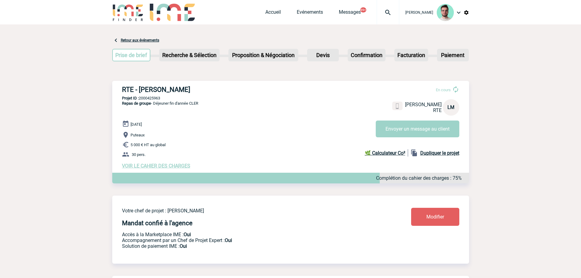
click at [161, 91] on h3 "RTE - [PERSON_NAME]" at bounding box center [213, 90] width 183 height 8
copy div "RTE - [PERSON_NAME]"
click at [144, 96] on div "RTE - Lydie MATABISHI En cours Lydie MATABISHI RTE LM Envoyer un message au cli…" at bounding box center [290, 127] width 357 height 93
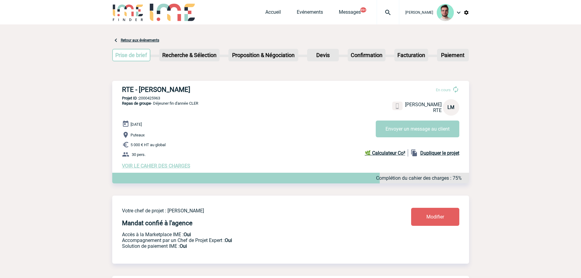
click at [144, 96] on div "RTE - Lydie MATABISHI En cours Lydie MATABISHI RTE LM Envoyer un message au cli…" at bounding box center [290, 127] width 357 height 93
copy p "2000425963"
click at [426, 128] on button "Envoyer un message au client" at bounding box center [418, 129] width 84 height 17
click at [199, 89] on h3 "RTE - [PERSON_NAME]" at bounding box center [213, 90] width 183 height 8
drag, startPoint x: 201, startPoint y: 89, endPoint x: 140, endPoint y: 92, distance: 60.8
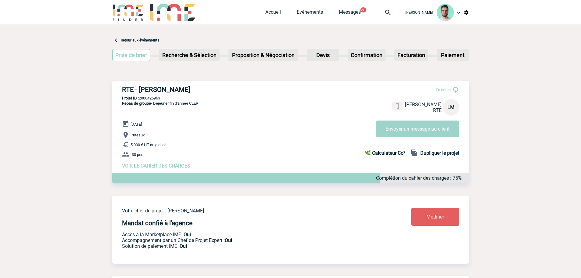
click at [140, 92] on h3 "RTE - [PERSON_NAME]" at bounding box center [213, 90] width 183 height 8
copy h3 "[PERSON_NAME]"
drag, startPoint x: 266, startPoint y: 11, endPoint x: 330, endPoint y: 2, distance: 64.4
click at [266, 11] on link "Accueil" at bounding box center [274, 13] width 16 height 9
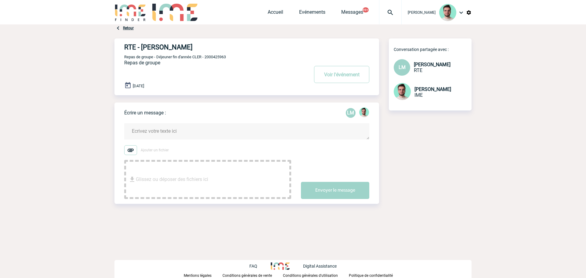
click at [226, 128] on textarea at bounding box center [246, 131] width 245 height 16
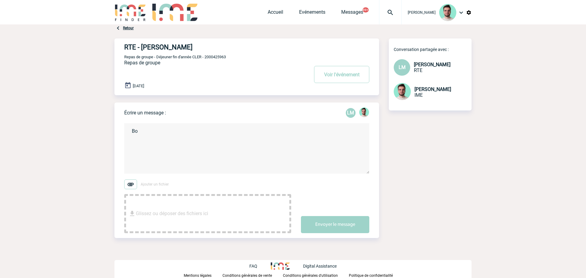
type textarea "B"
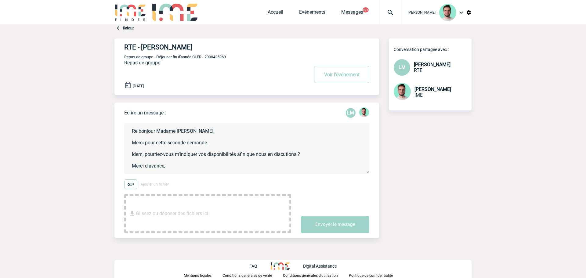
scroll to position [1, 0]
type textarea "Re bonjour Madame Matabishi, Merci pour cette seconde demande. Idem, pourriez-v…"
click at [324, 222] on button "Envoyer le message" at bounding box center [335, 224] width 68 height 17
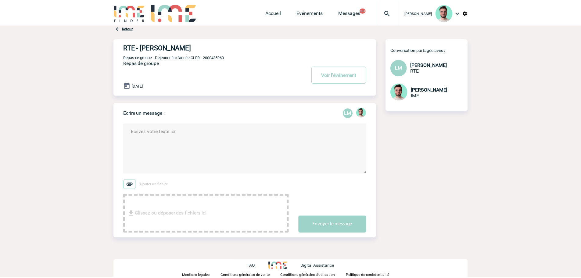
scroll to position [0, 0]
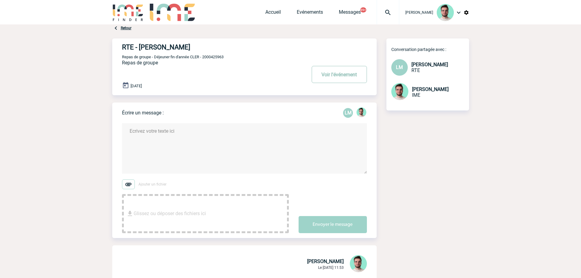
click at [343, 80] on button "Voir l'événement" at bounding box center [339, 74] width 55 height 17
